Goal: Information Seeking & Learning: Learn about a topic

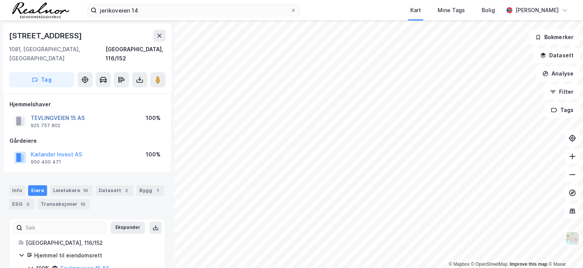
click at [0, 0] on button "TEVLINGVEIEN 15 AS" at bounding box center [0, 0] width 0 height 0
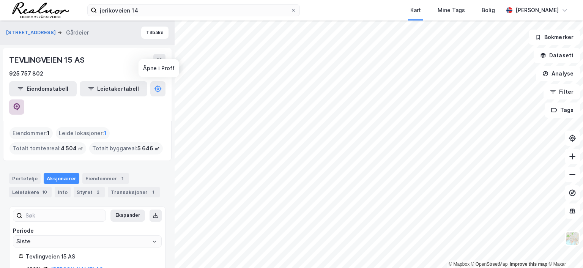
click at [20, 103] on icon at bounding box center [17, 107] width 6 height 8
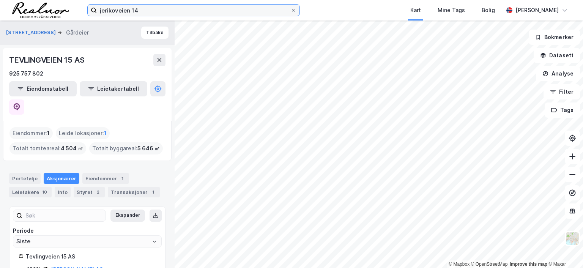
click at [141, 11] on input "jerikoveien 14" at bounding box center [193, 10] width 193 height 11
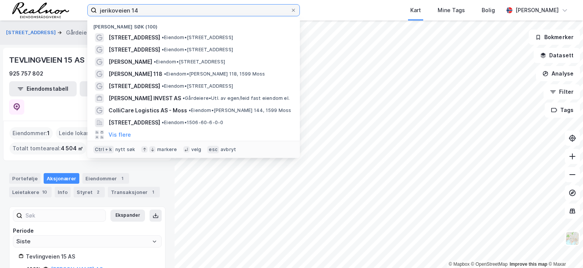
drag, startPoint x: 141, startPoint y: 9, endPoint x: 82, endPoint y: 9, distance: 59.2
click at [82, 9] on div "jerikoveien 14 Nylige søk (100) [STREET_ADDRESS] • Eiendom • [STREET_ADDRESS] •…" at bounding box center [291, 10] width 583 height 20
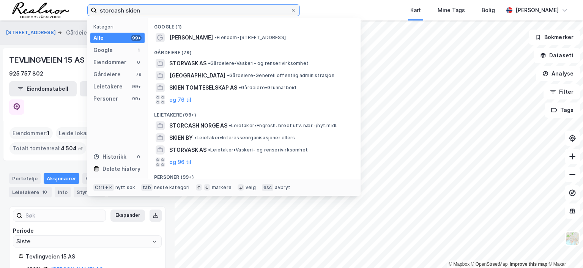
type input "storcash skien"
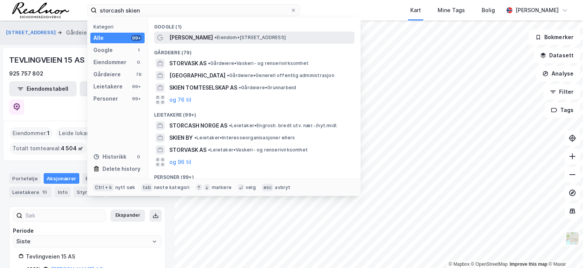
click at [212, 39] on span "[PERSON_NAME]" at bounding box center [191, 37] width 44 height 9
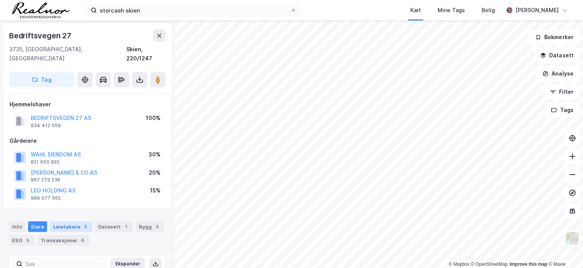
click at [75, 221] on div "Leietakere 3" at bounding box center [71, 226] width 42 height 11
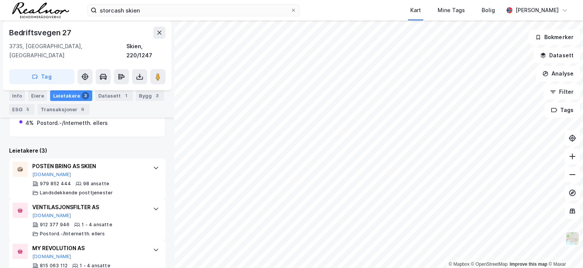
scroll to position [228, 0]
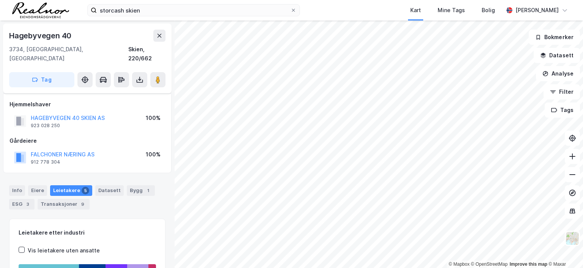
scroll to position [87, 0]
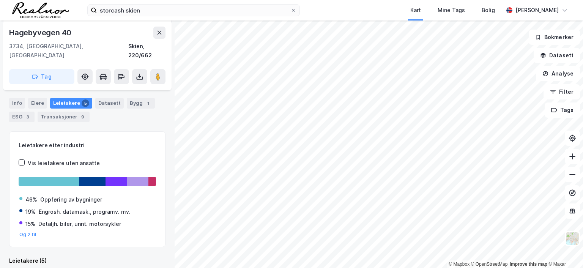
scroll to position [72, 0]
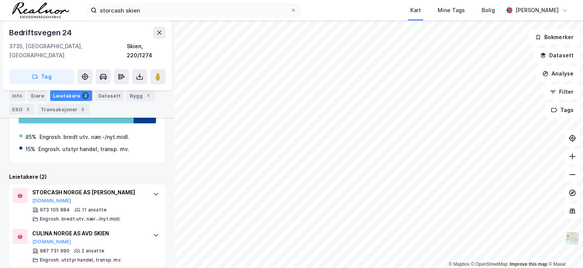
scroll to position [193, 0]
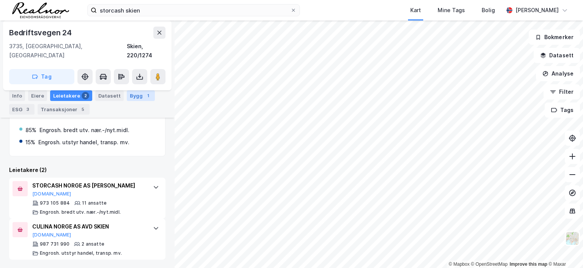
click at [130, 94] on div "Bygg 1" at bounding box center [141, 95] width 28 height 11
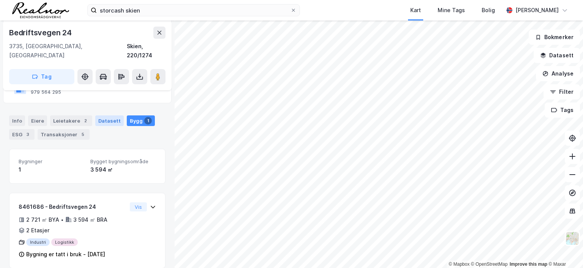
click at [105, 115] on div "Datasett" at bounding box center [109, 120] width 28 height 11
